Goal: Book appointment/travel/reservation

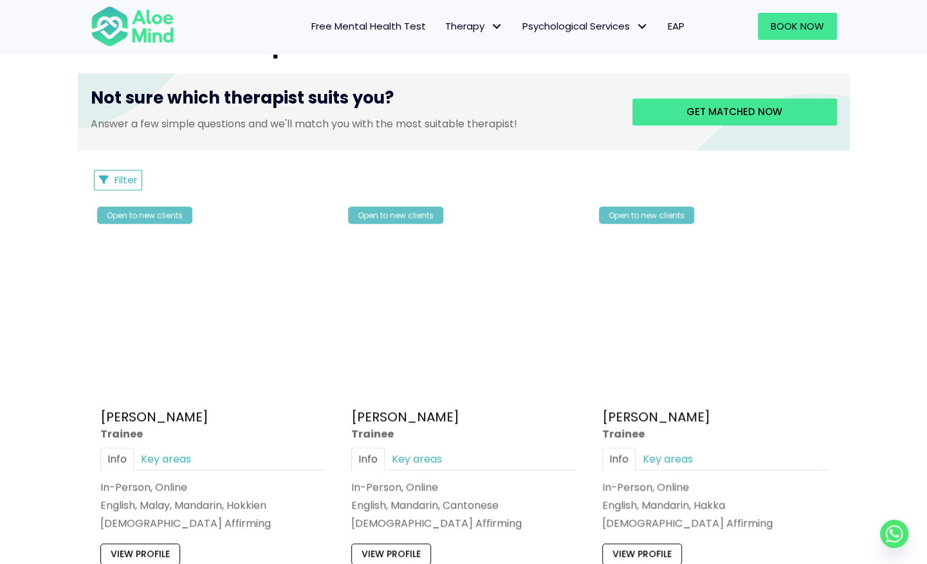
scroll to position [520, 0]
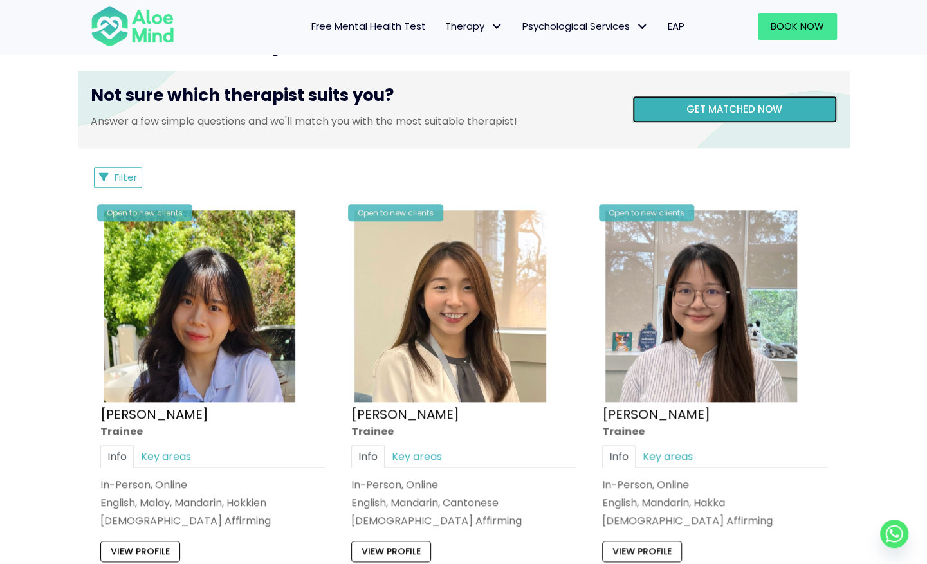
click at [756, 108] on span "Get matched now" at bounding box center [734, 109] width 96 height 14
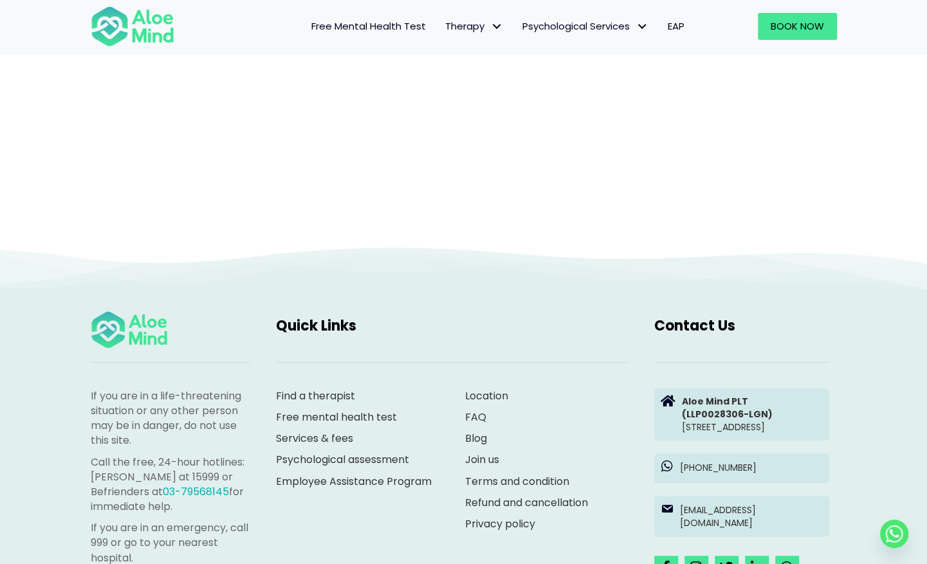
scroll to position [133, 0]
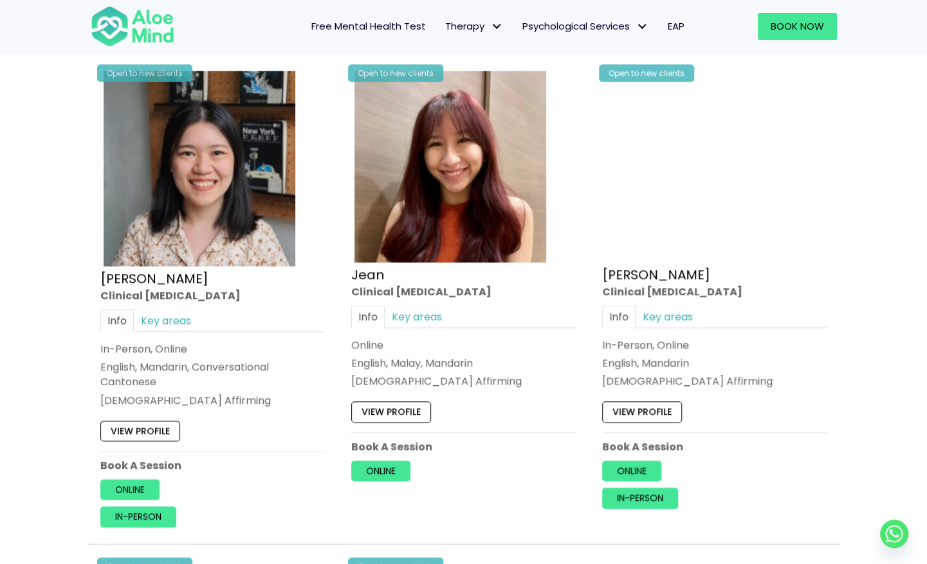
scroll to position [681, 0]
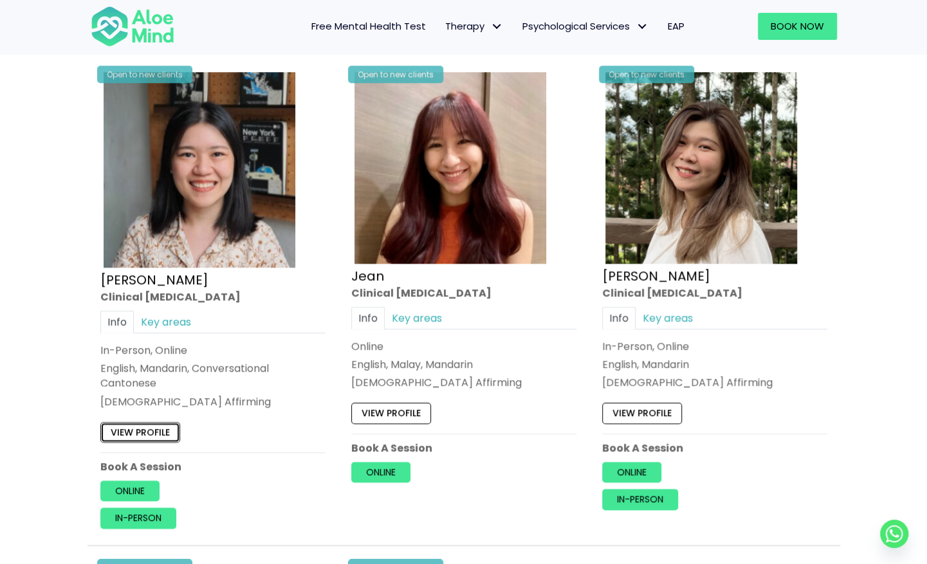
click at [157, 428] on link "View profile" at bounding box center [140, 432] width 80 height 21
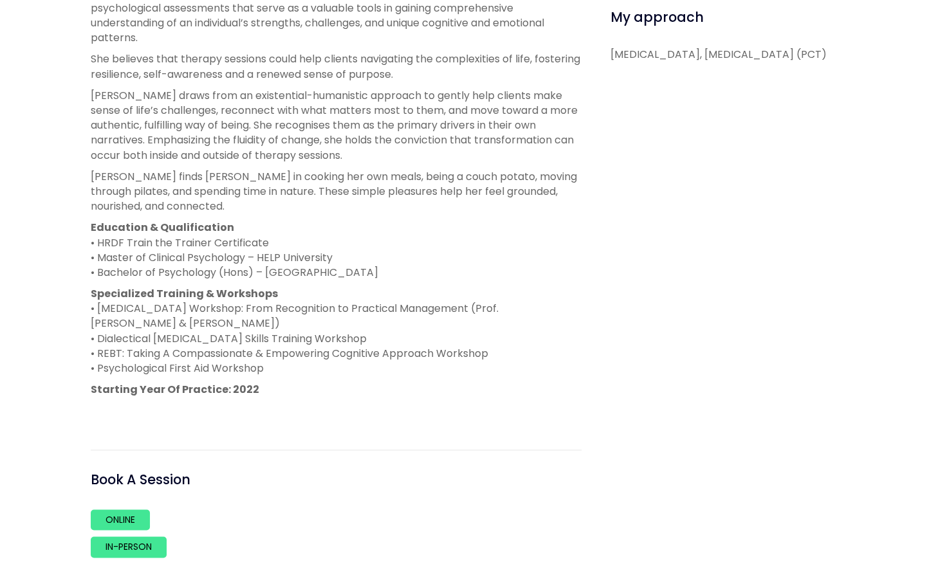
scroll to position [724, 0]
